Goal: Find specific page/section: Find specific page/section

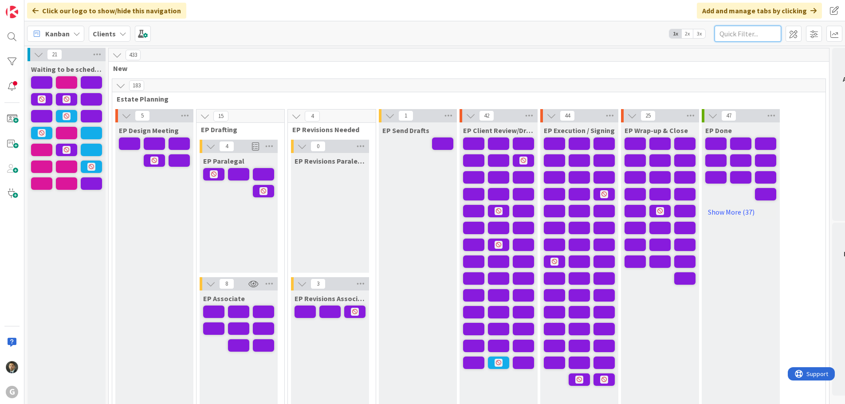
click at [749, 32] on input "text" at bounding box center [748, 34] width 67 height 16
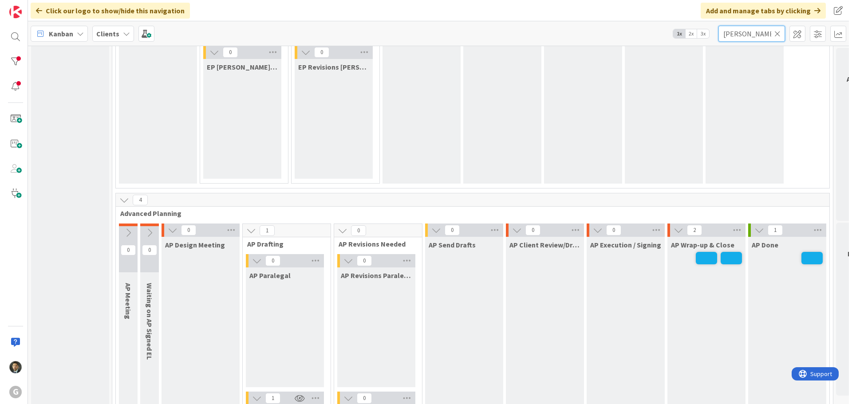
scroll to position [577, 0]
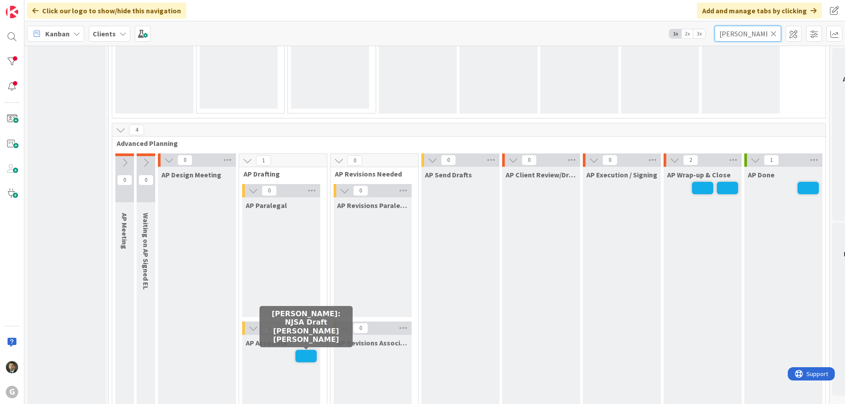
type input "[PERSON_NAME]"
click at [303, 355] on span at bounding box center [306, 356] width 21 height 12
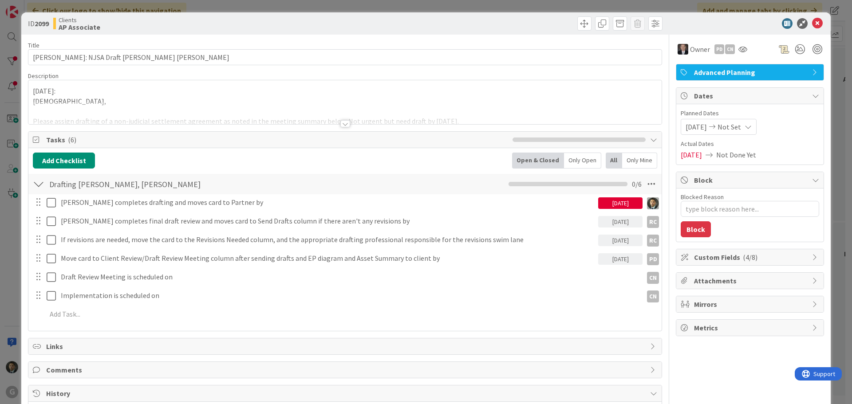
click at [340, 122] on div at bounding box center [345, 123] width 10 height 7
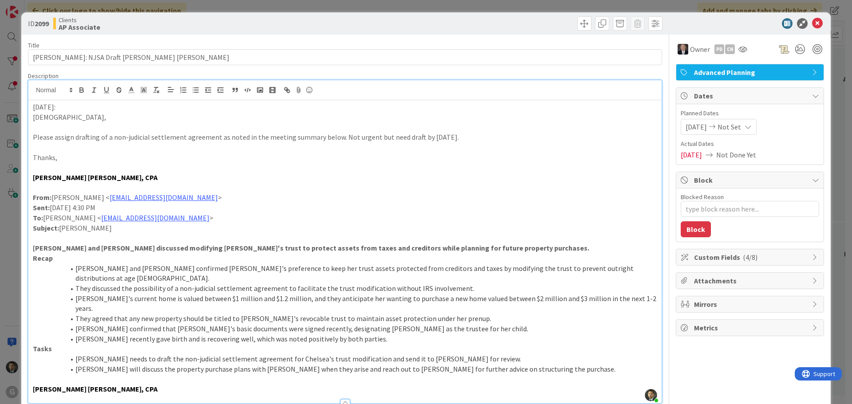
type textarea "x"
click at [659, 4] on div "ID 2099 Clients AP Associate Title 41 / 128 [PERSON_NAME][GEOGRAPHIC_DATA]: NJS…" at bounding box center [426, 202] width 852 height 404
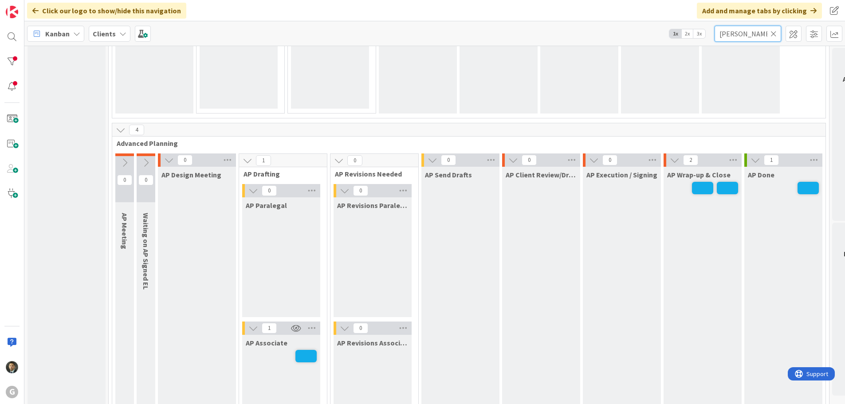
drag, startPoint x: 751, startPoint y: 36, endPoint x: 682, endPoint y: 36, distance: 68.8
click at [682, 36] on div "Kanban Clients 1x 2x 3x [PERSON_NAME]" at bounding box center [434, 33] width 821 height 24
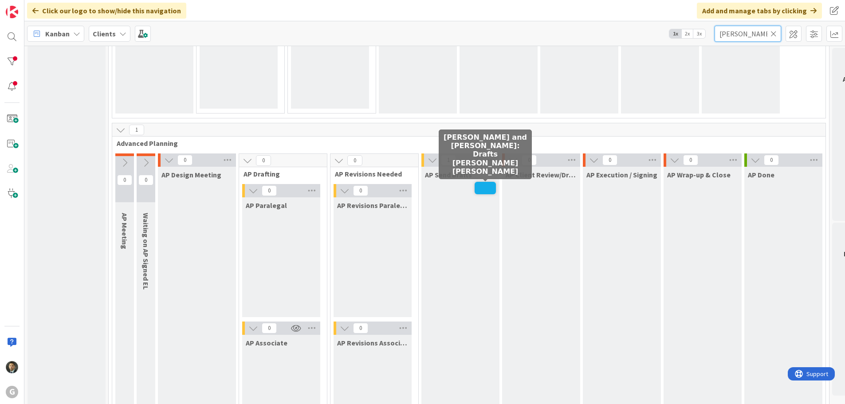
type input "[PERSON_NAME]"
click at [487, 189] on span at bounding box center [485, 188] width 21 height 12
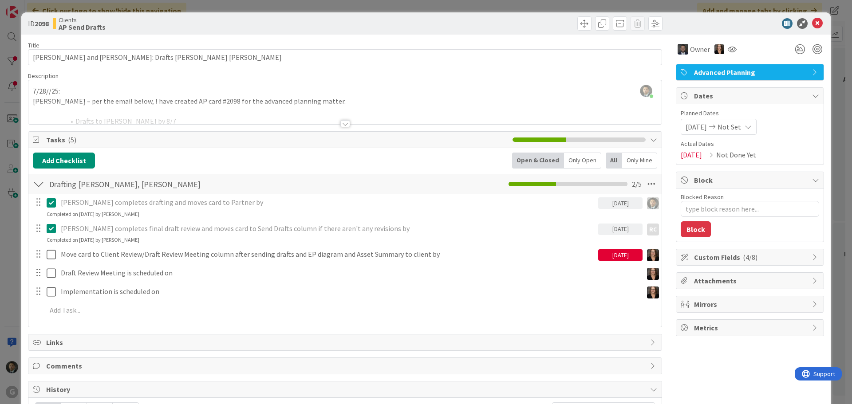
click at [340, 122] on div at bounding box center [345, 123] width 10 height 7
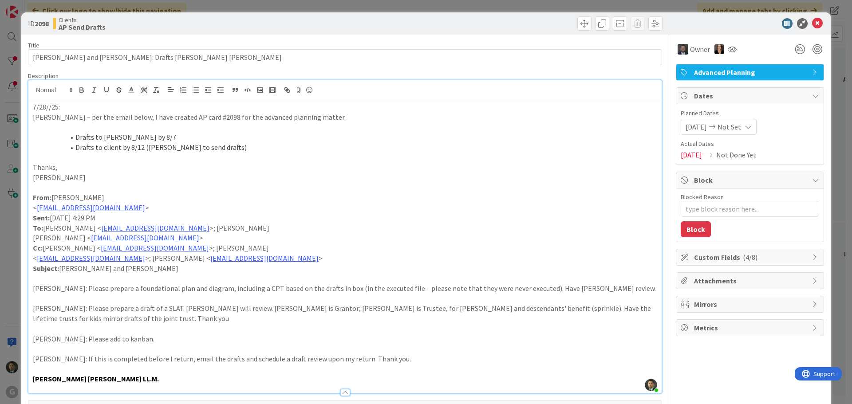
click at [485, 6] on div "ID 2098 Clients AP Send Drafts Title 43 / 128 [PERSON_NAME] and [PERSON_NAME]: …" at bounding box center [426, 202] width 852 height 404
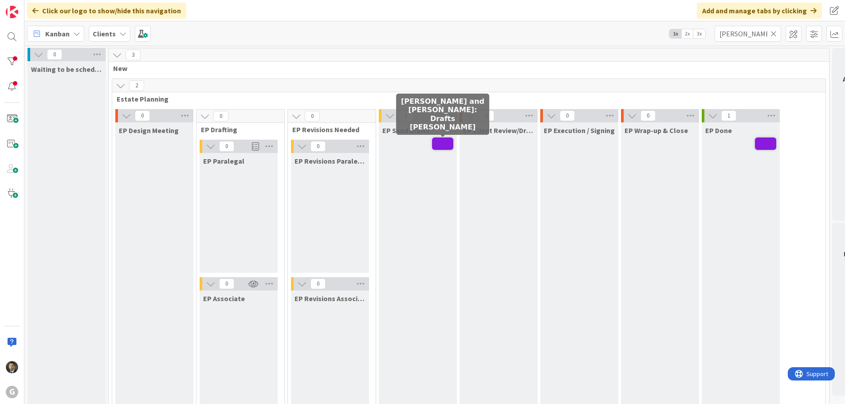
click at [445, 147] on span at bounding box center [442, 144] width 21 height 12
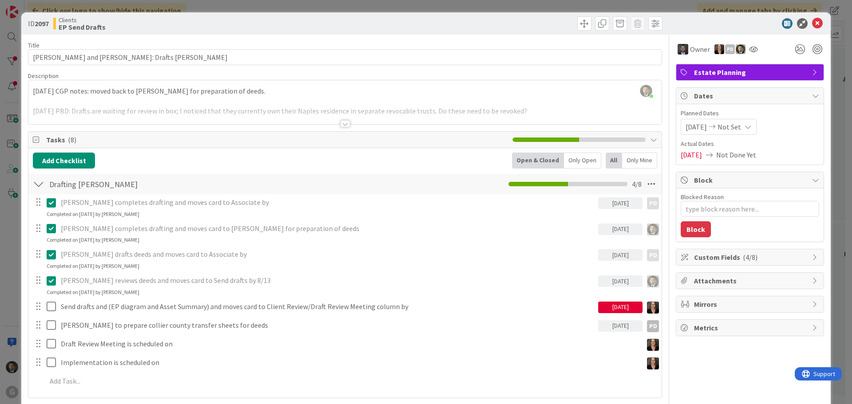
type textarea "x"
